Goal: Transaction & Acquisition: Purchase product/service

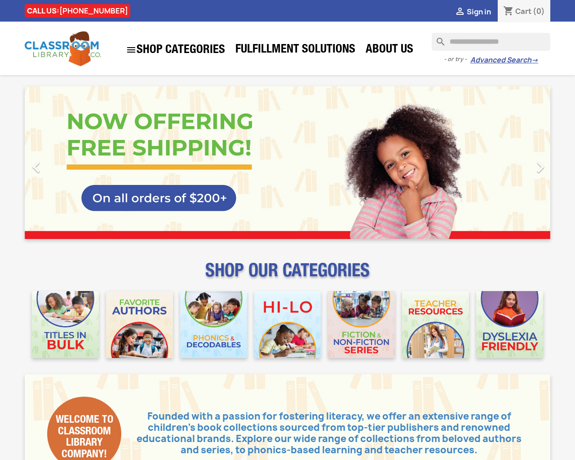
type input "***"
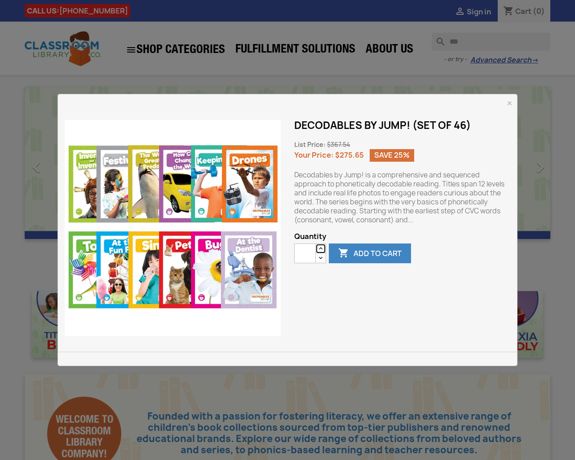
type button "e"
type input "*"
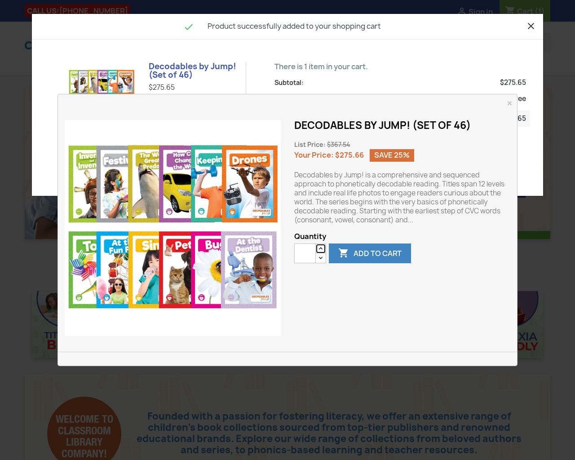
type button "e"
type input "*"
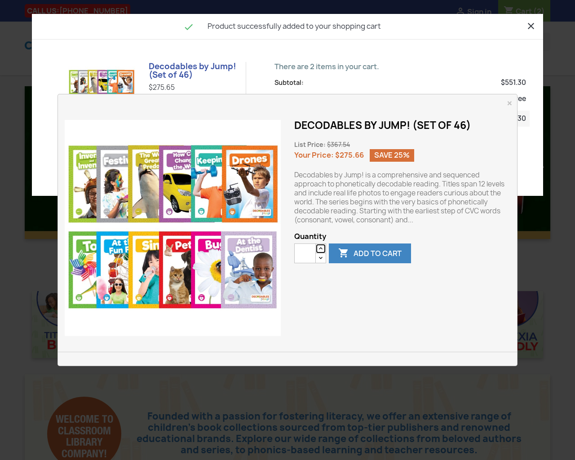
type button "e"
type input "*"
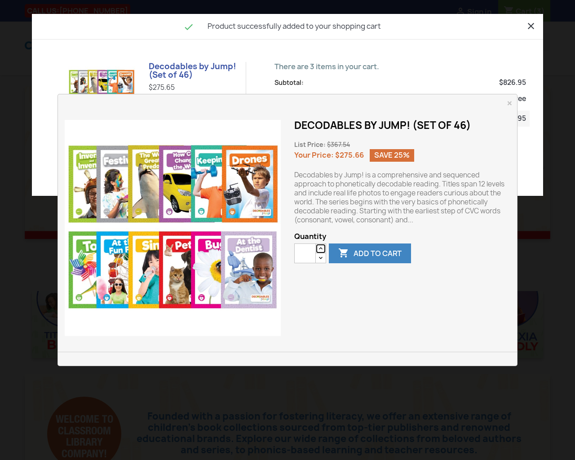
type button "e"
type input "*"
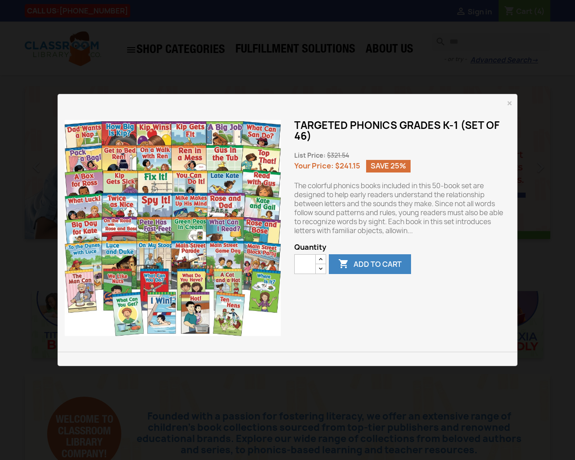
type button "e"
type input "*"
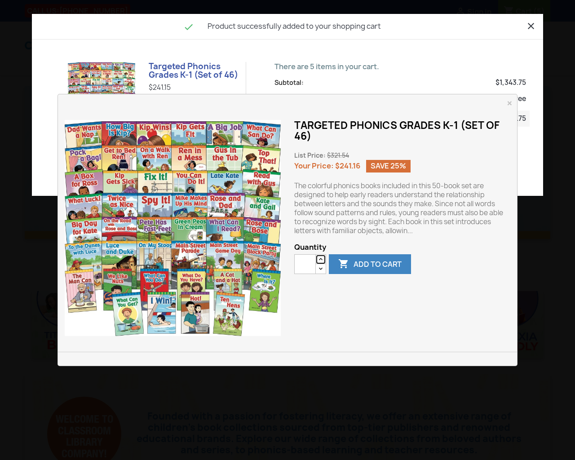
type button "e"
type input "*"
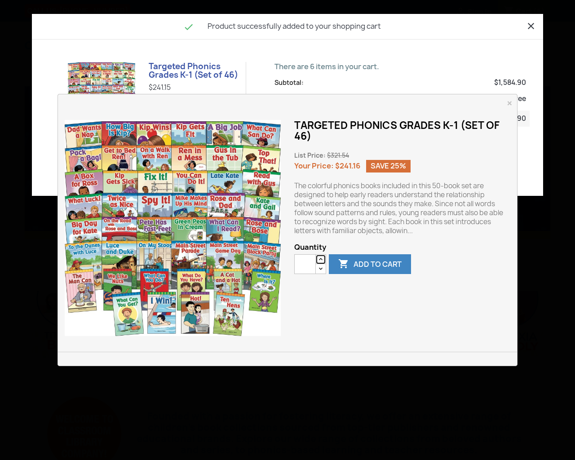
type button "e"
type input "*"
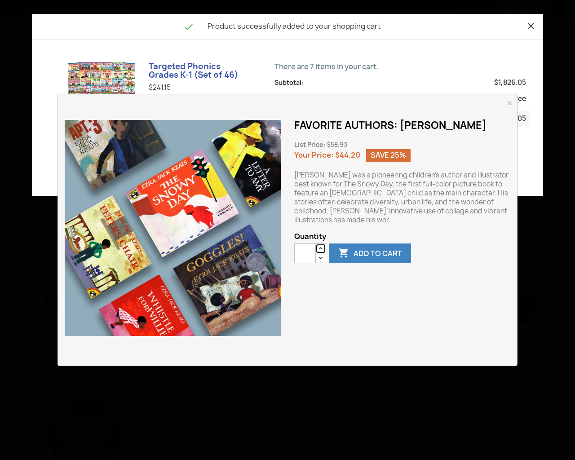
type button "e"
type input "*"
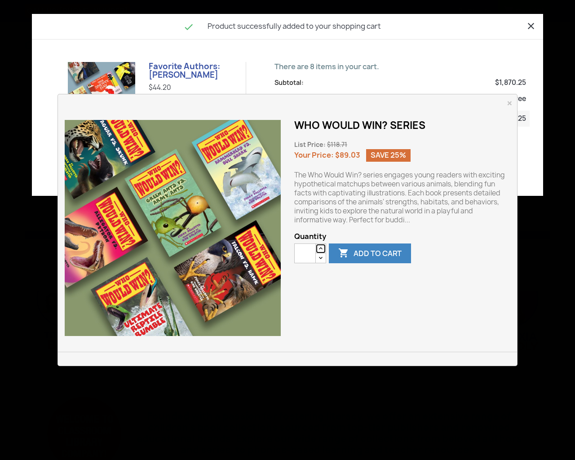
type button "e"
type input "*"
type button "e"
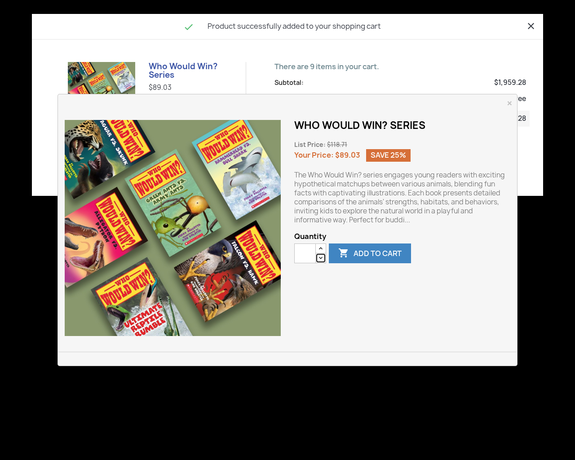
type button "e"
type input "*"
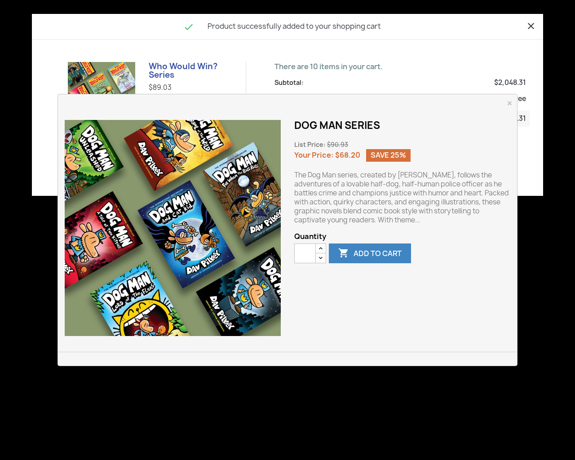
type button "e"
type input "*"
type button "e"
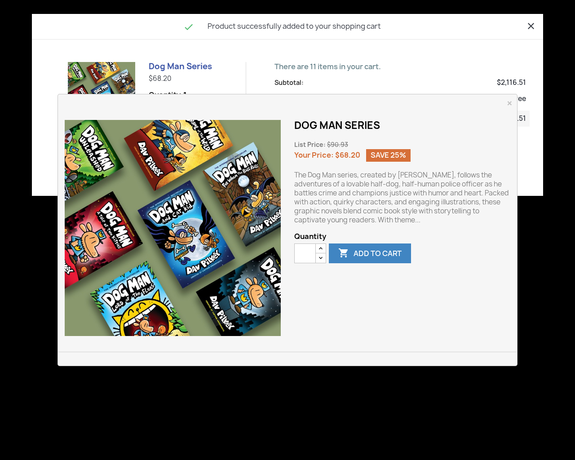
type input "*"
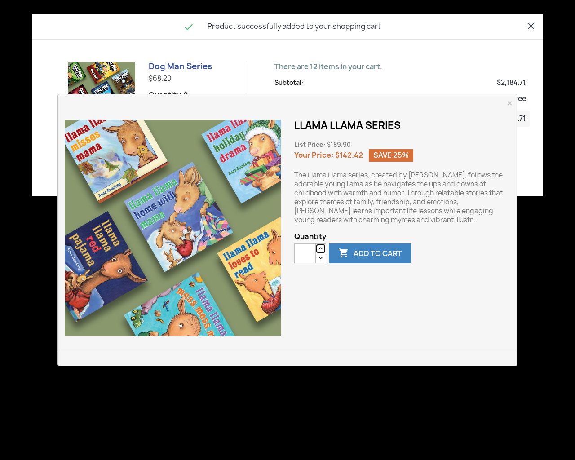
type button "e"
type input "*"
type button "e"
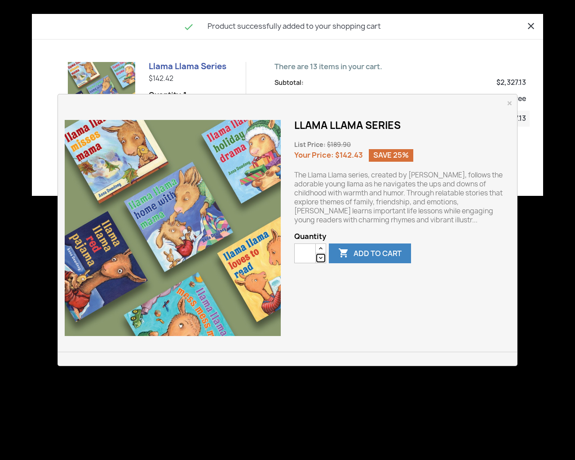
type input "*"
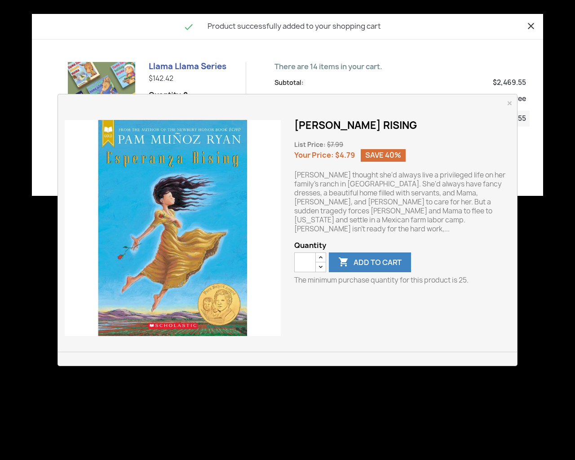
type button "e"
type input "**"
type button "e"
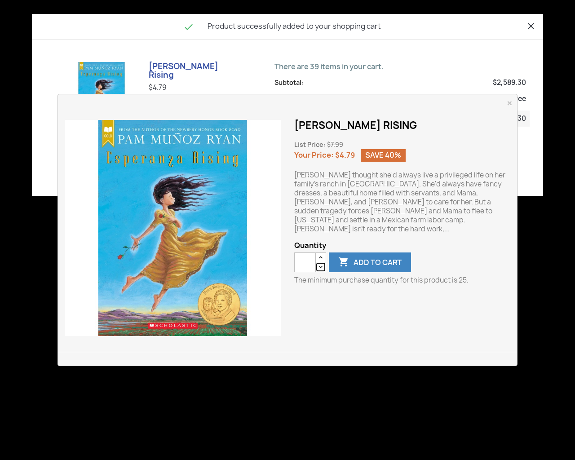
type button "e"
type input "*"
